Goal: Find specific page/section: Find specific page/section

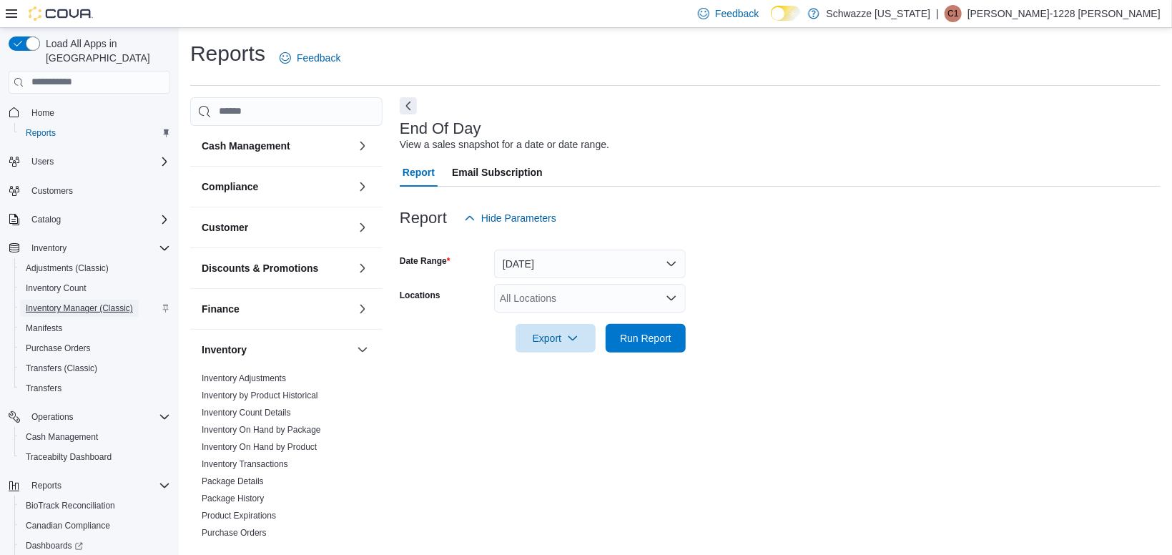
click at [59, 300] on span "Inventory Manager (Classic)" at bounding box center [79, 308] width 107 height 17
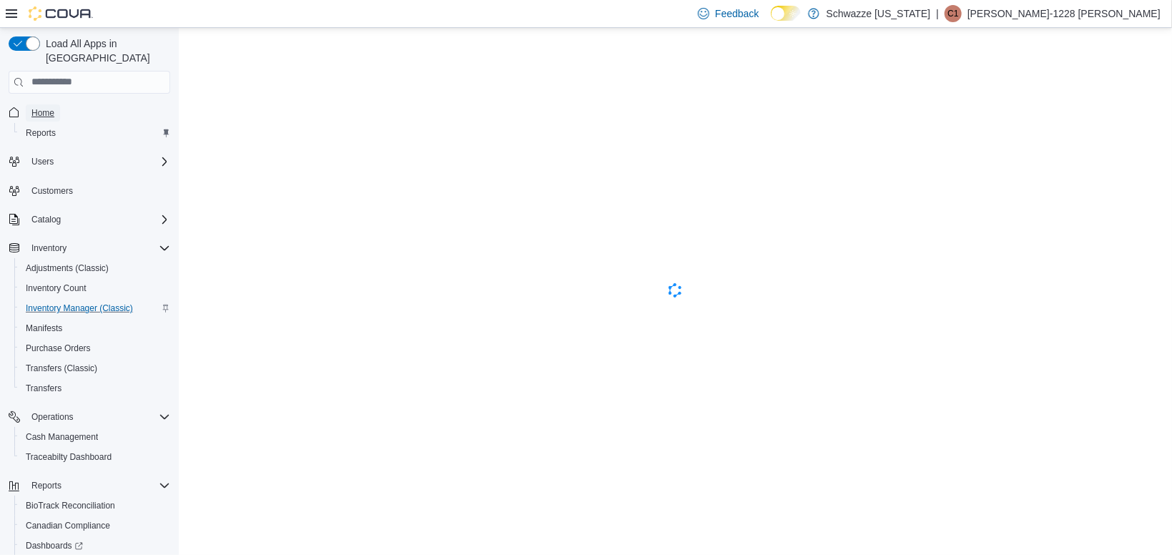
click at [54, 107] on span "Home" at bounding box center [42, 112] width 23 height 11
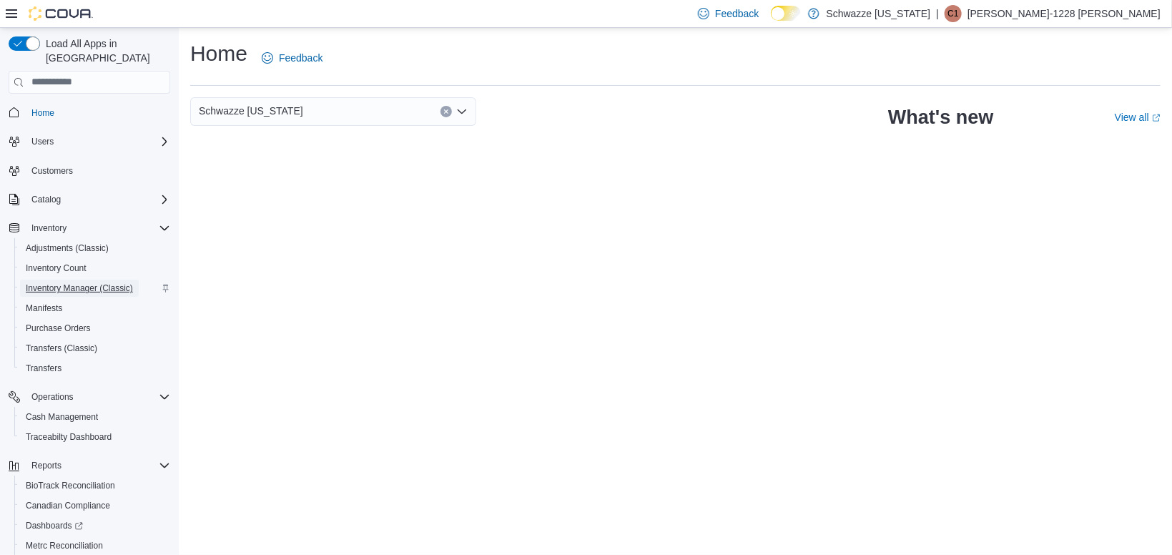
click at [77, 283] on span "Inventory Manager (Classic)" at bounding box center [79, 288] width 107 height 11
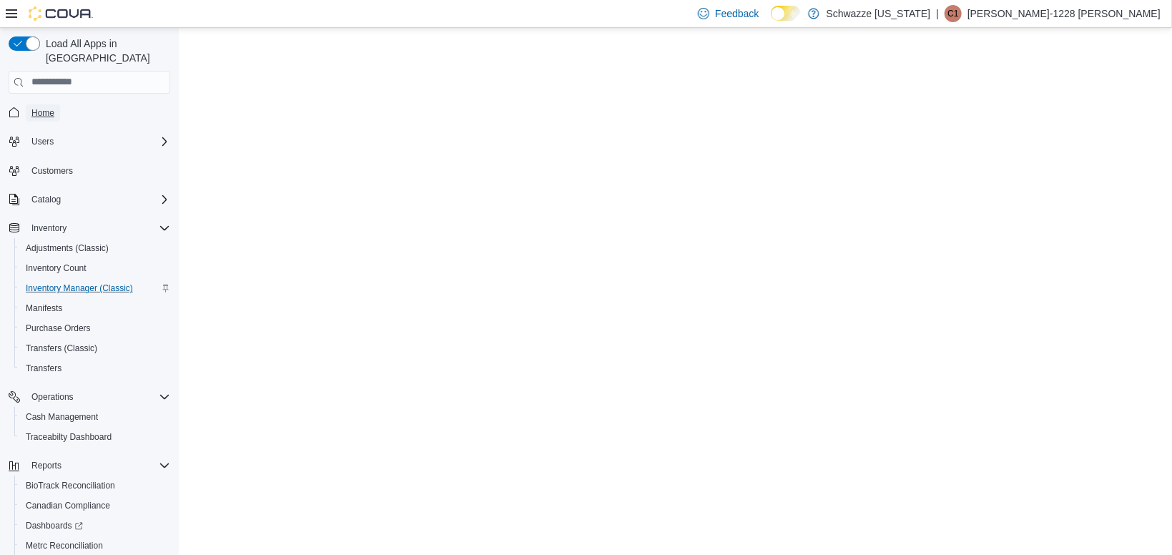
click at [47, 105] on span "Home" at bounding box center [42, 112] width 23 height 17
